Goal: Use online tool/utility: Utilize a website feature to perform a specific function

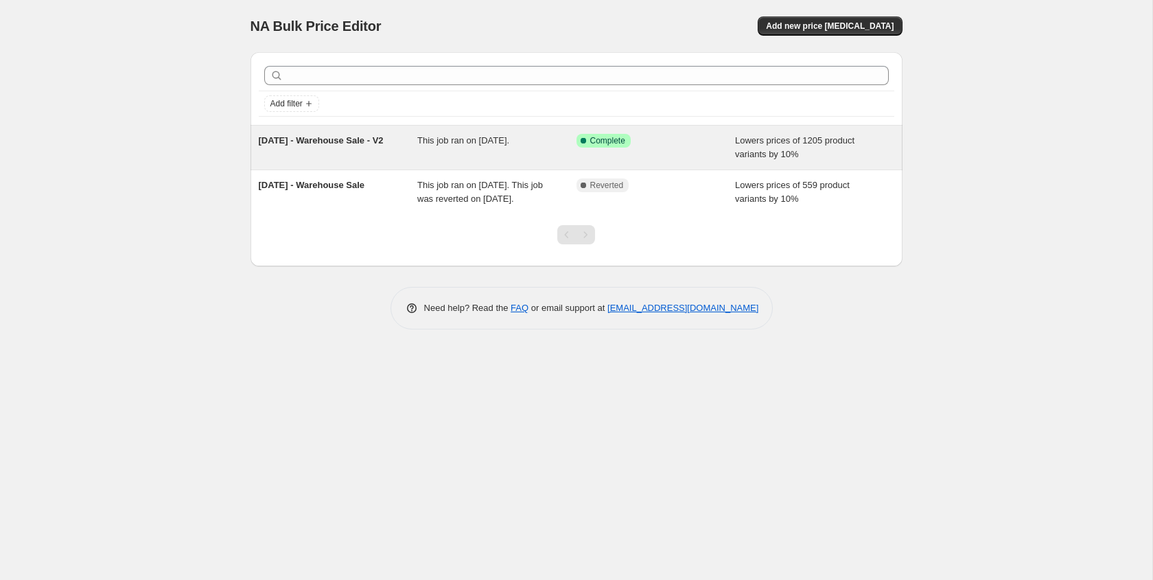
click at [396, 145] on div "[DATE] - Warehouse Sale - V2" at bounding box center [338, 147] width 159 height 27
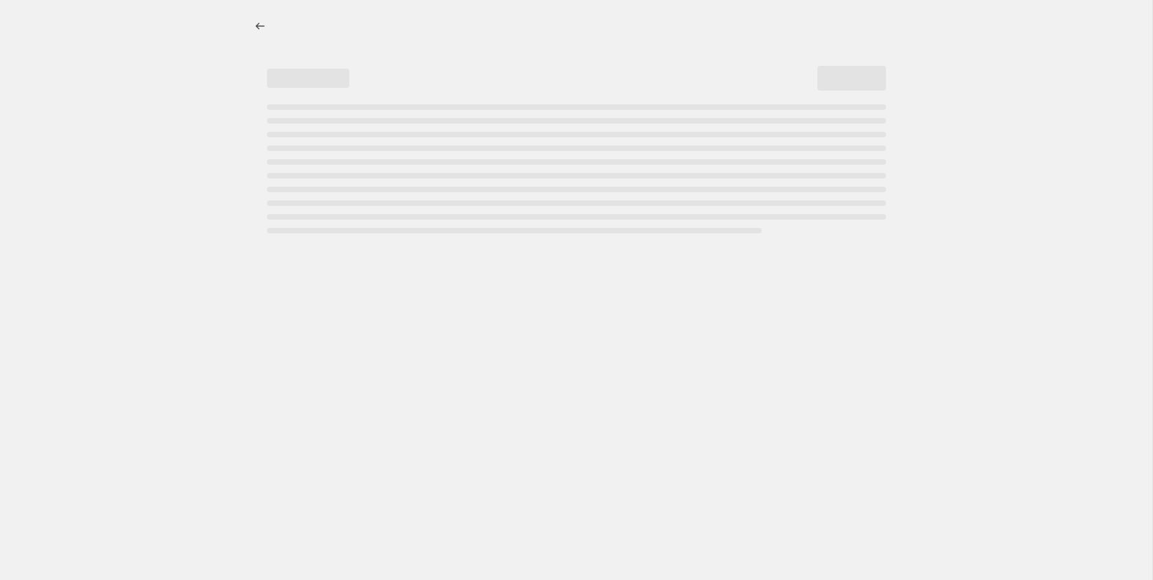
select select "percentage"
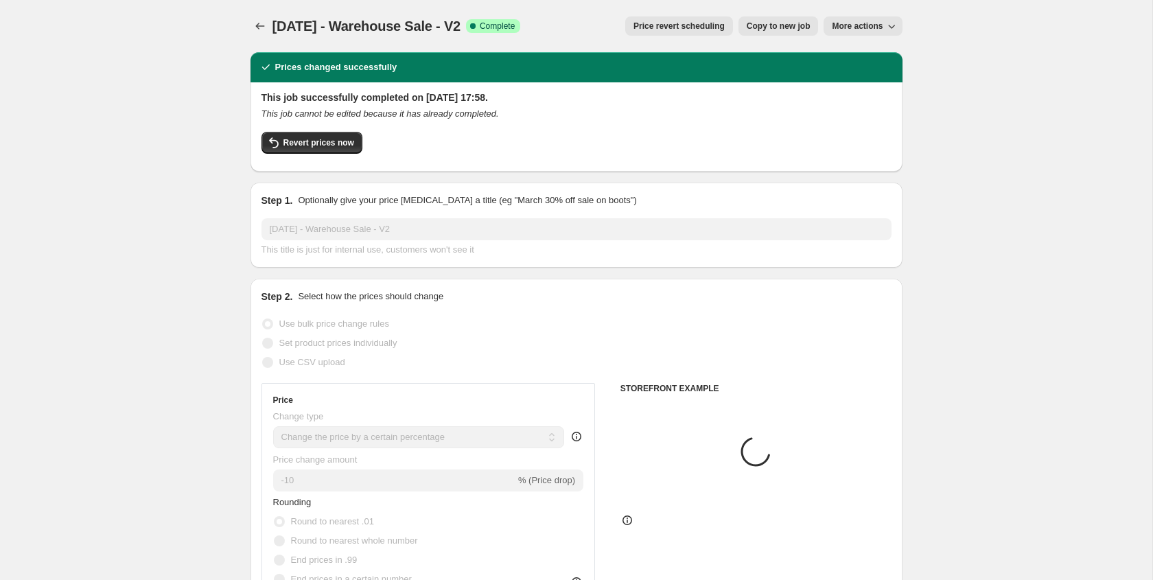
select select "collection"
click at [329, 148] on button "Revert prices now" at bounding box center [311, 143] width 101 height 22
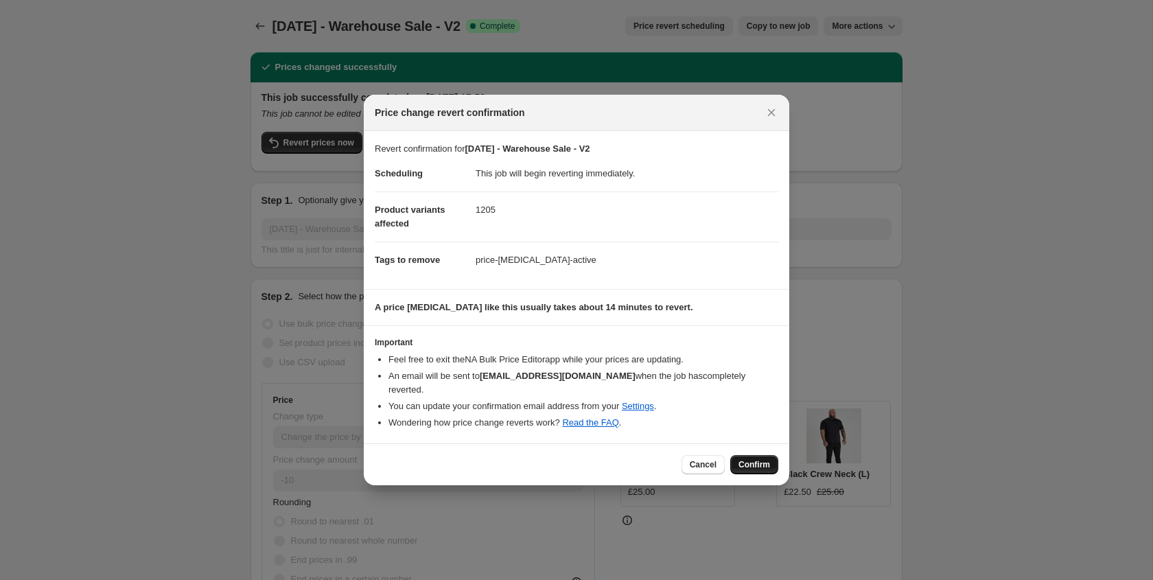
click at [749, 466] on span "Confirm" at bounding box center [754, 464] width 32 height 11
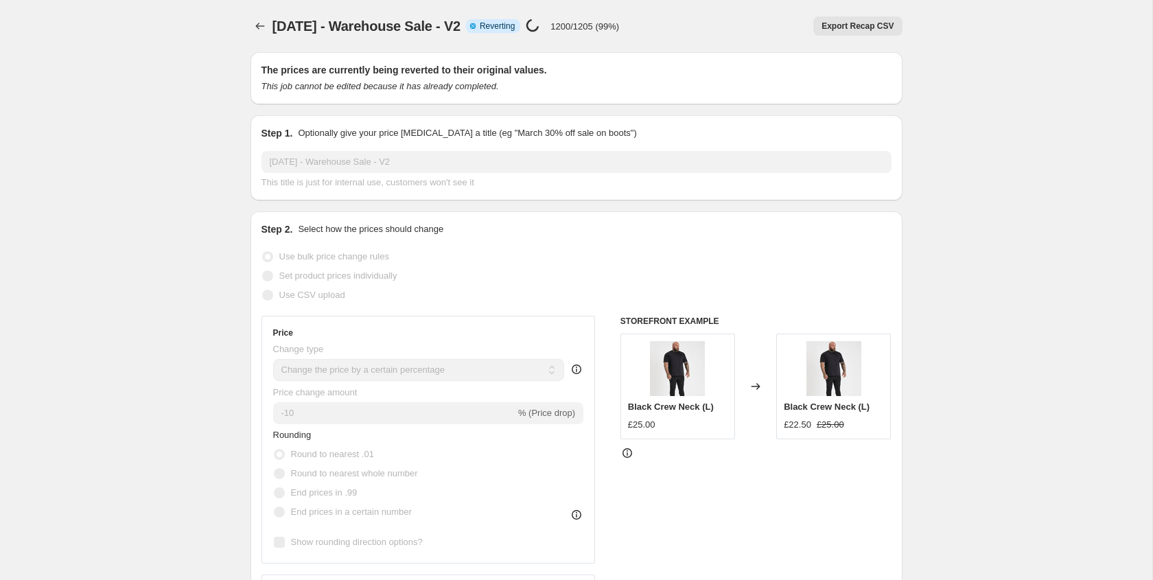
select select "percentage"
select select "collection"
